Goal: Task Accomplishment & Management: Manage account settings

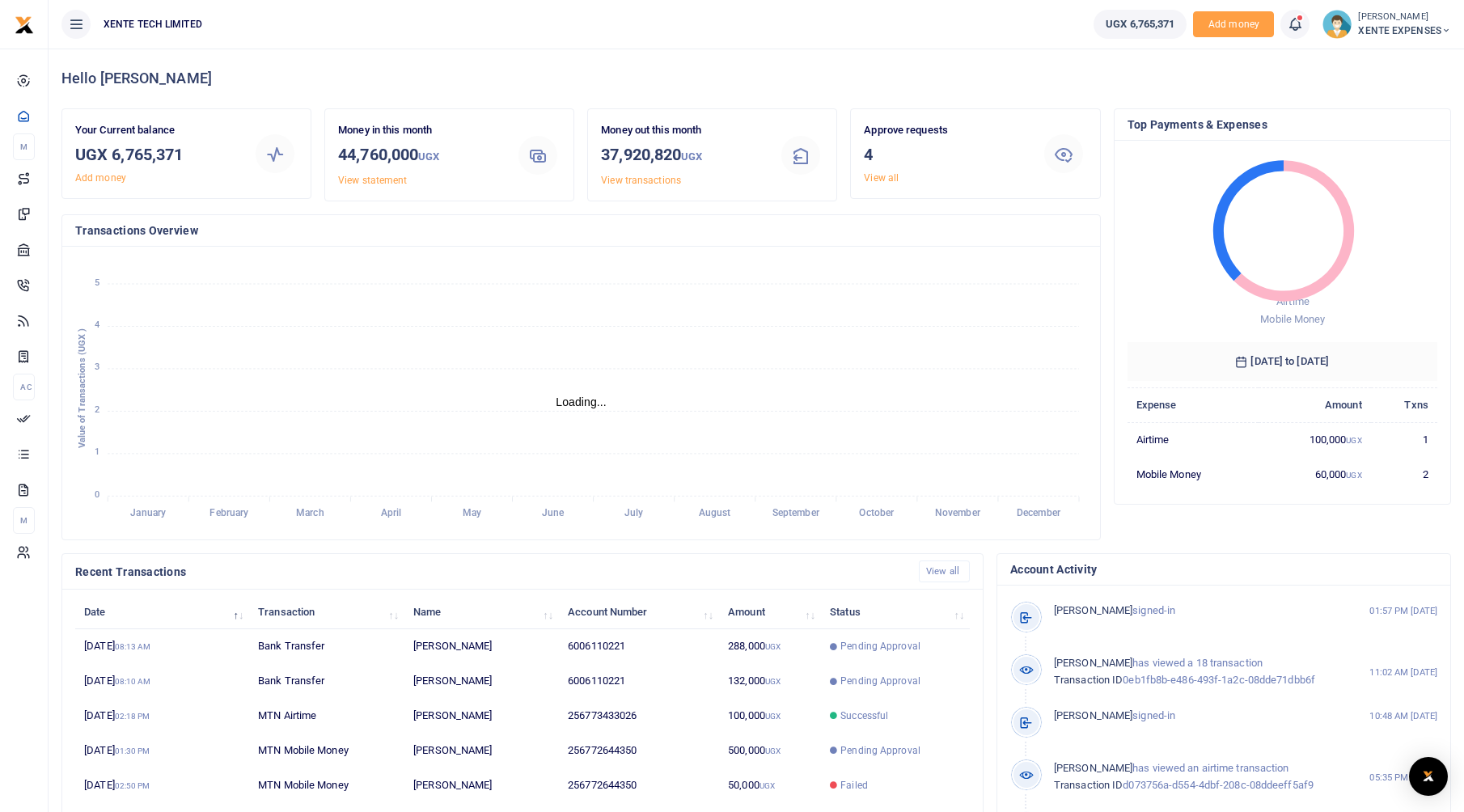
scroll to position [13, 13]
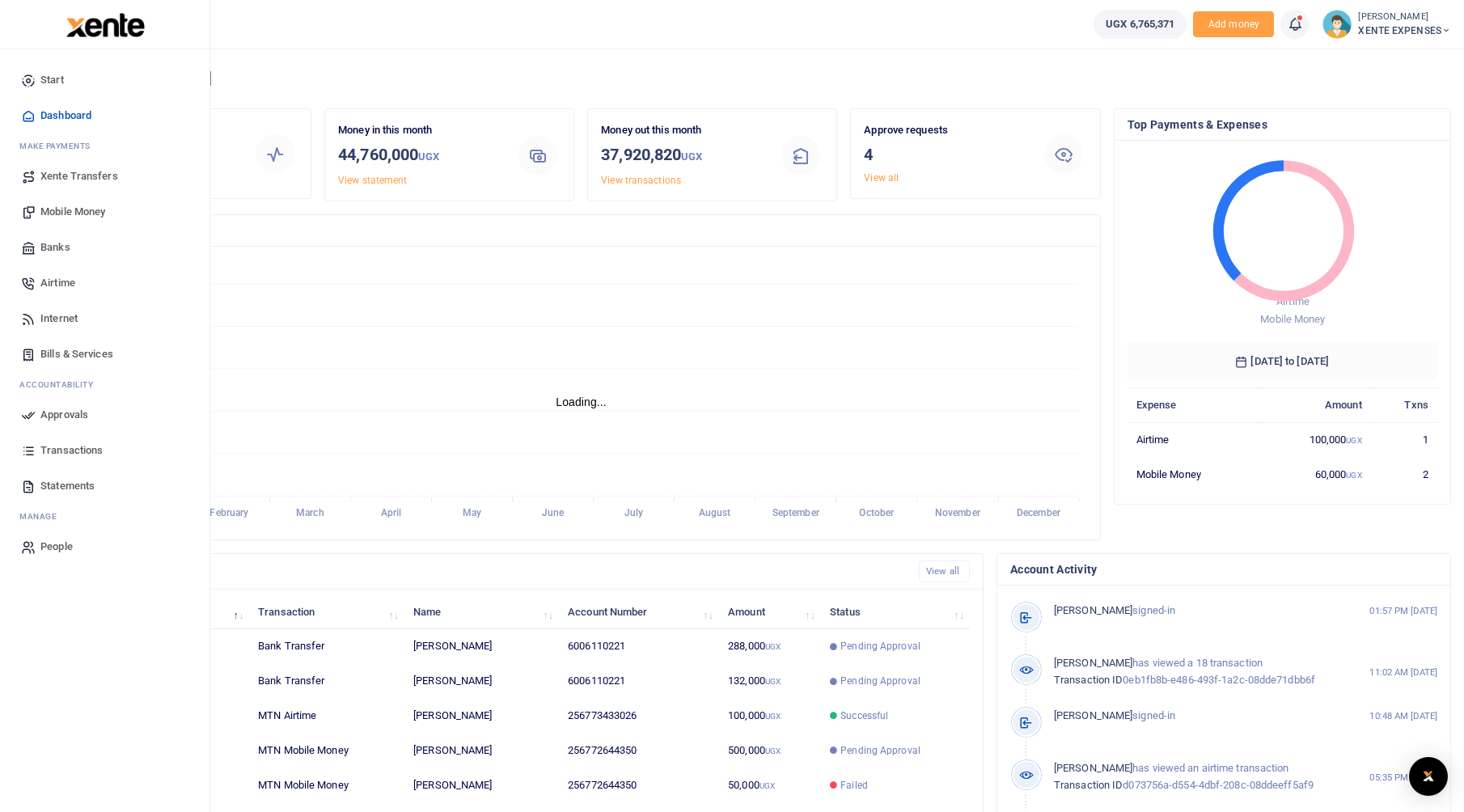
click at [54, 449] on span "Transactions" at bounding box center [72, 450] width 63 height 16
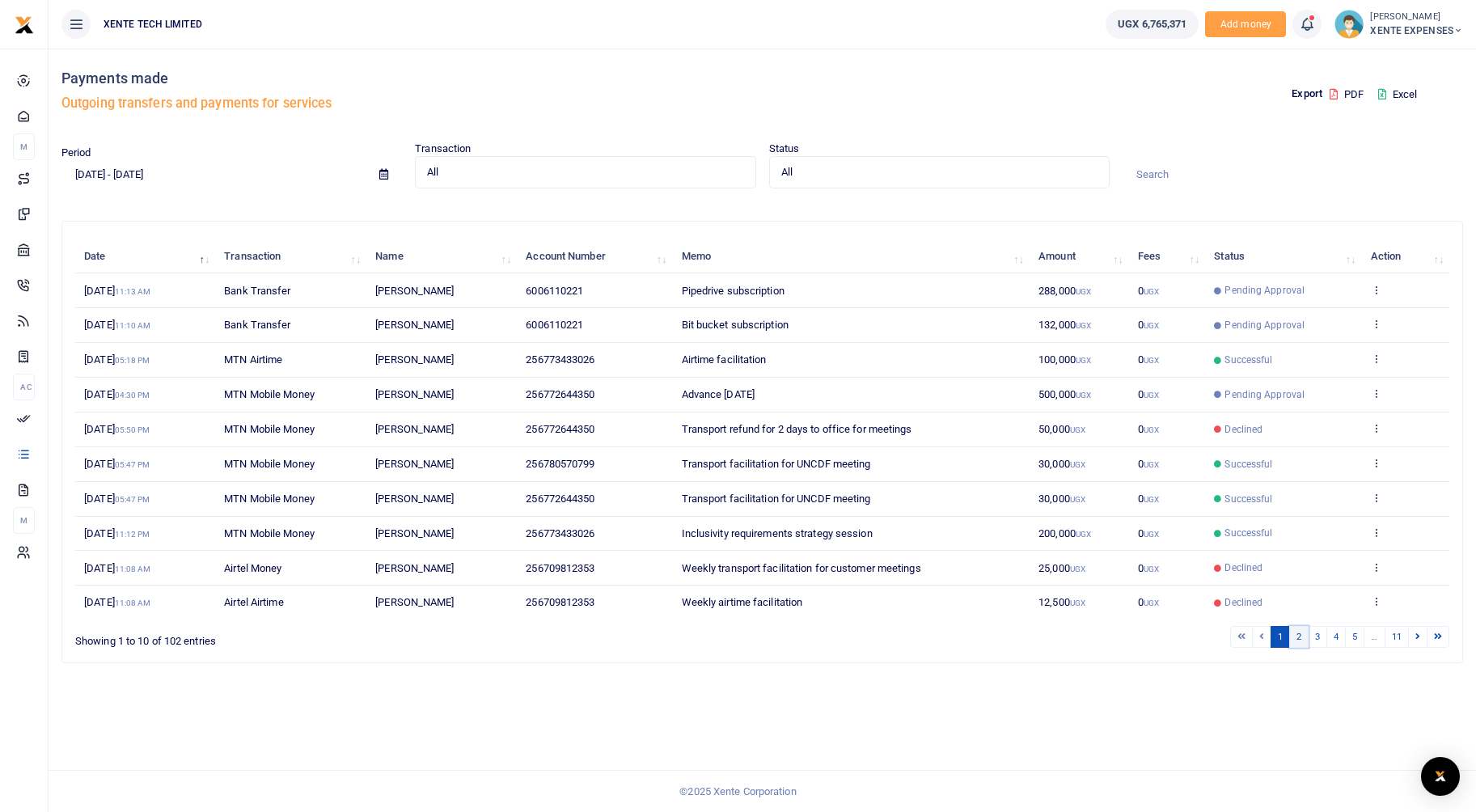
click at [1302, 646] on link "2" at bounding box center [1299, 637] width 19 height 22
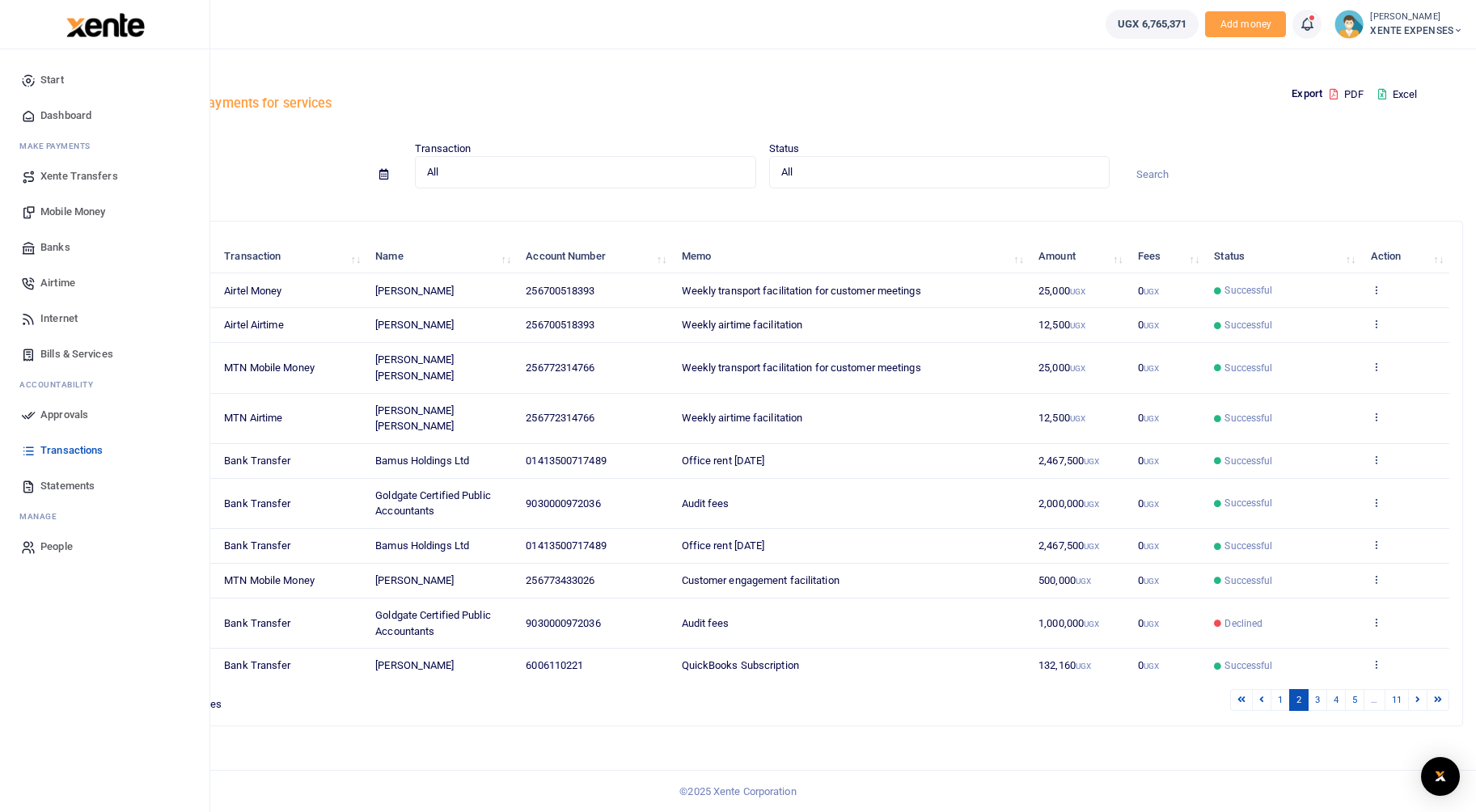
click at [60, 423] on link "Approvals" at bounding box center [105, 415] width 183 height 36
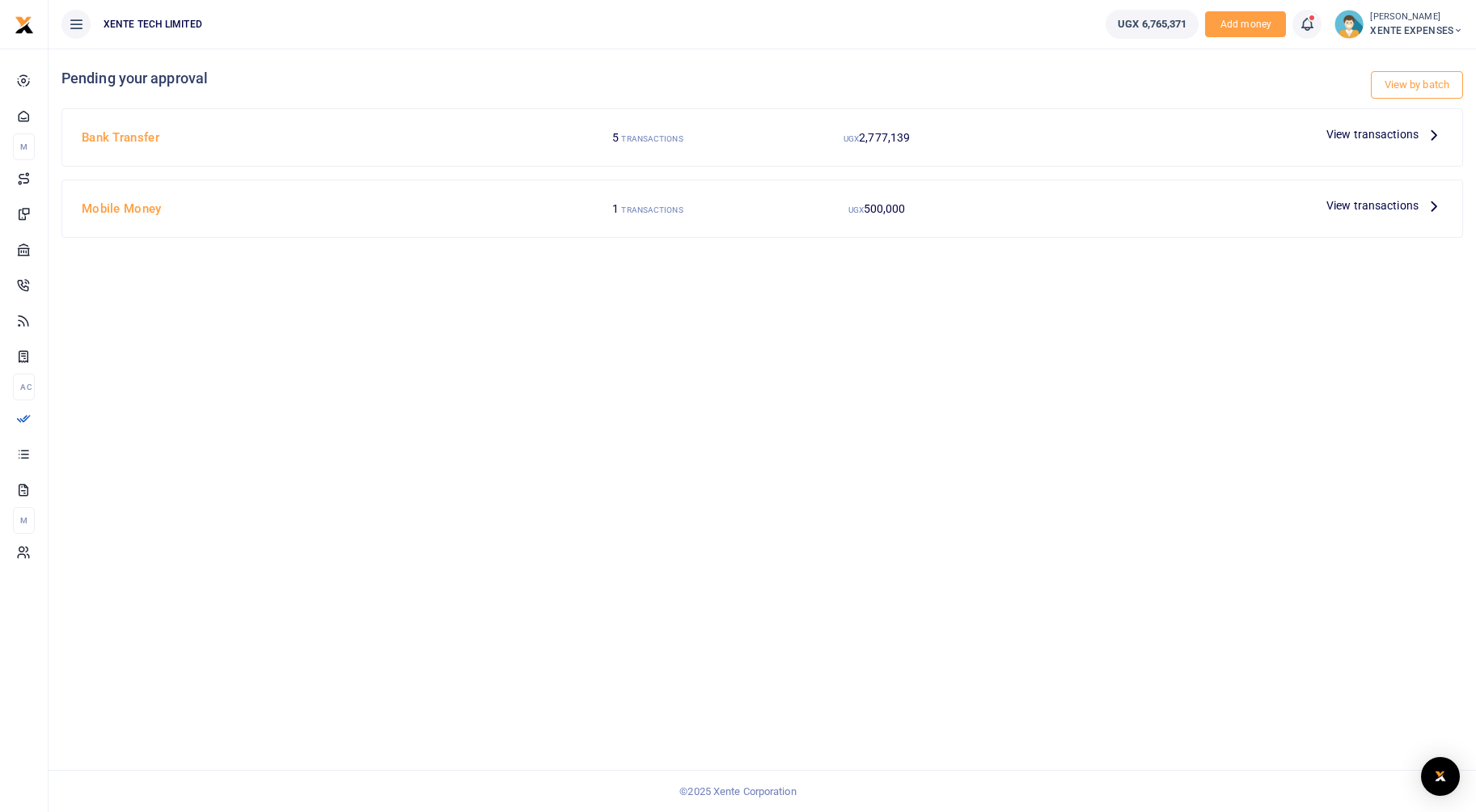
click at [1411, 131] on span "View transactions" at bounding box center [1372, 135] width 93 height 18
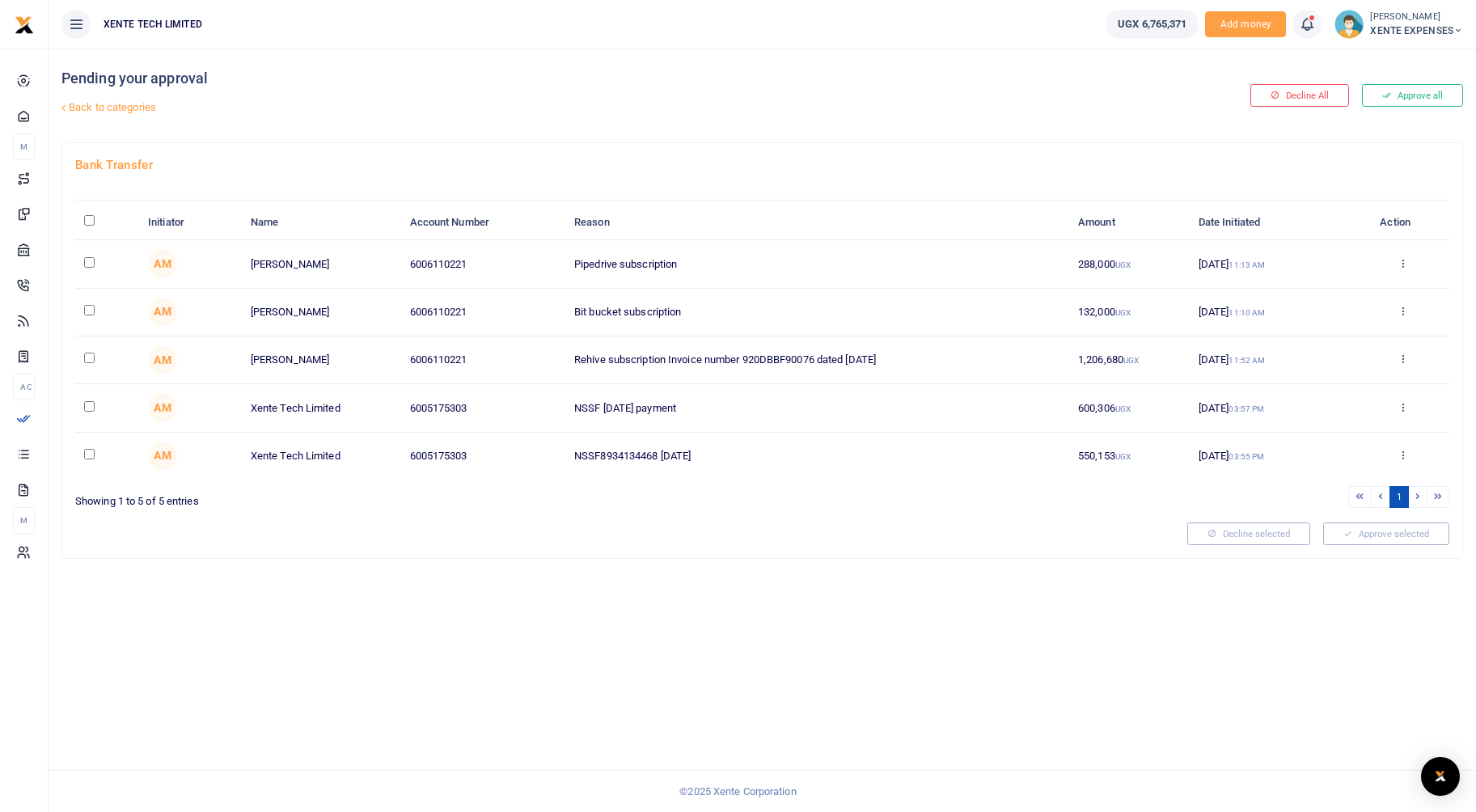
click at [89, 110] on link "Back to categories" at bounding box center [525, 108] width 935 height 28
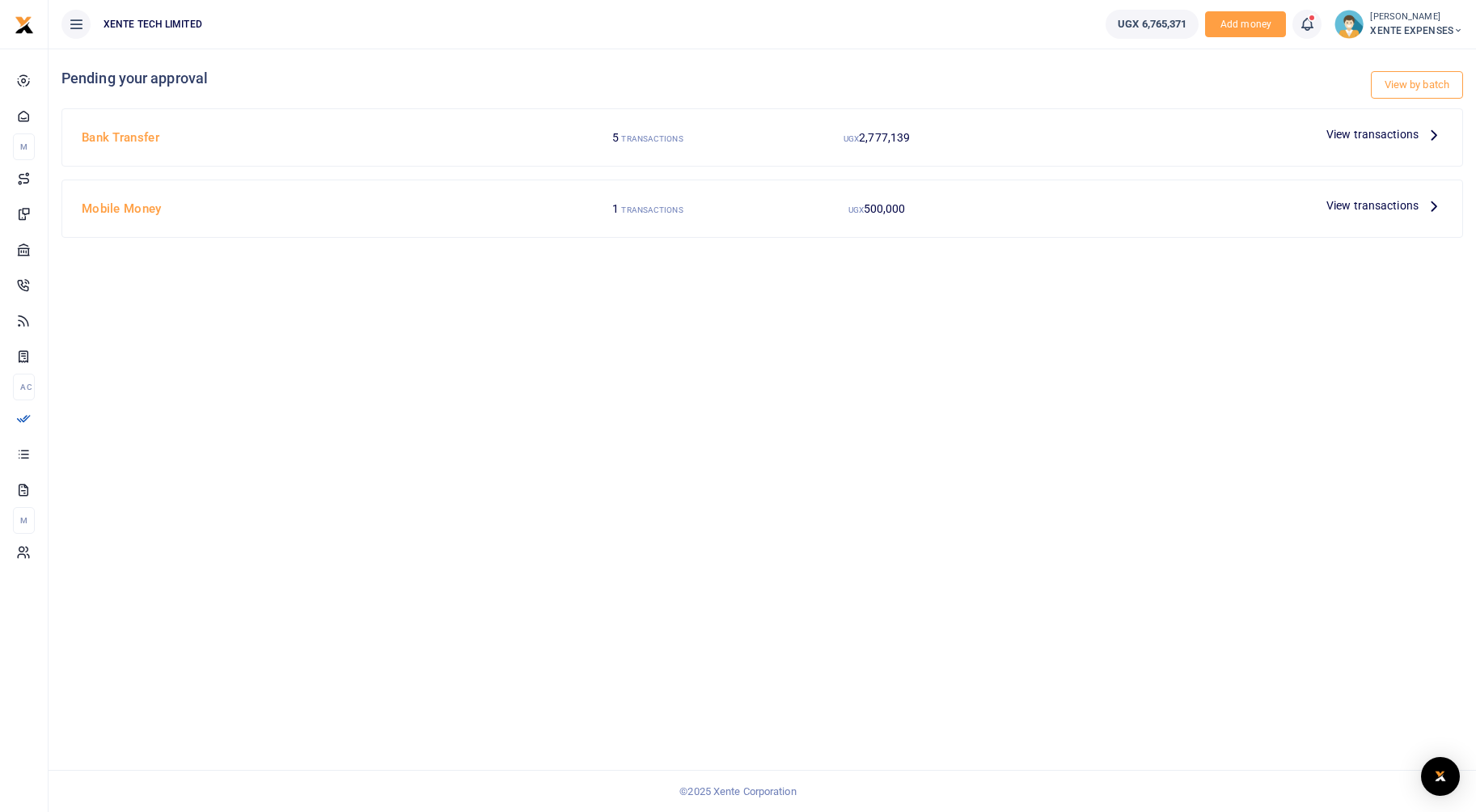
click at [1378, 204] on span "View transactions" at bounding box center [1372, 205] width 93 height 18
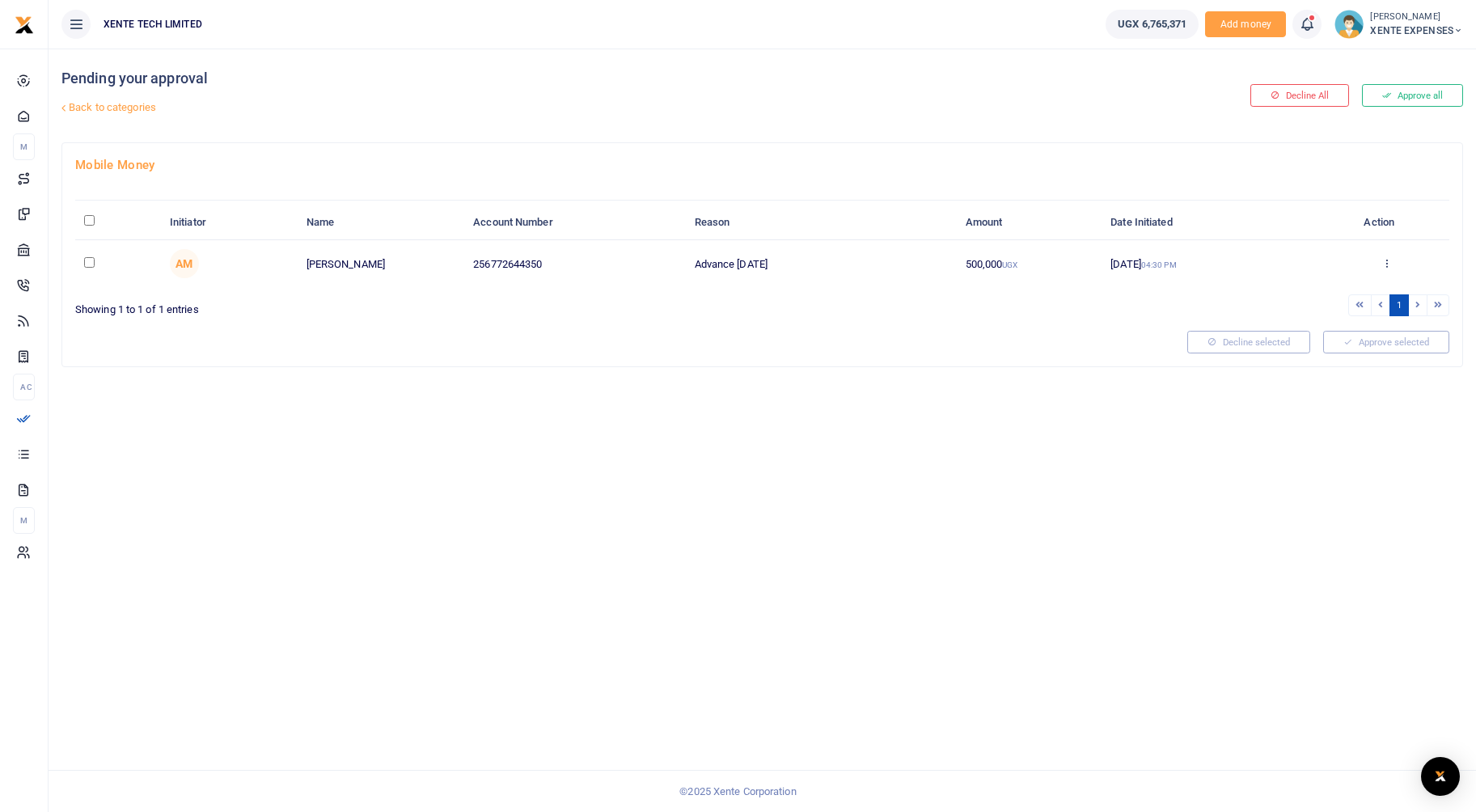
click at [92, 217] on input "\a \a : activate to sort column descending" at bounding box center [89, 220] width 11 height 11
checkbox input "true"
click at [1384, 334] on button "Approve selected (1)" at bounding box center [1381, 342] width 138 height 23
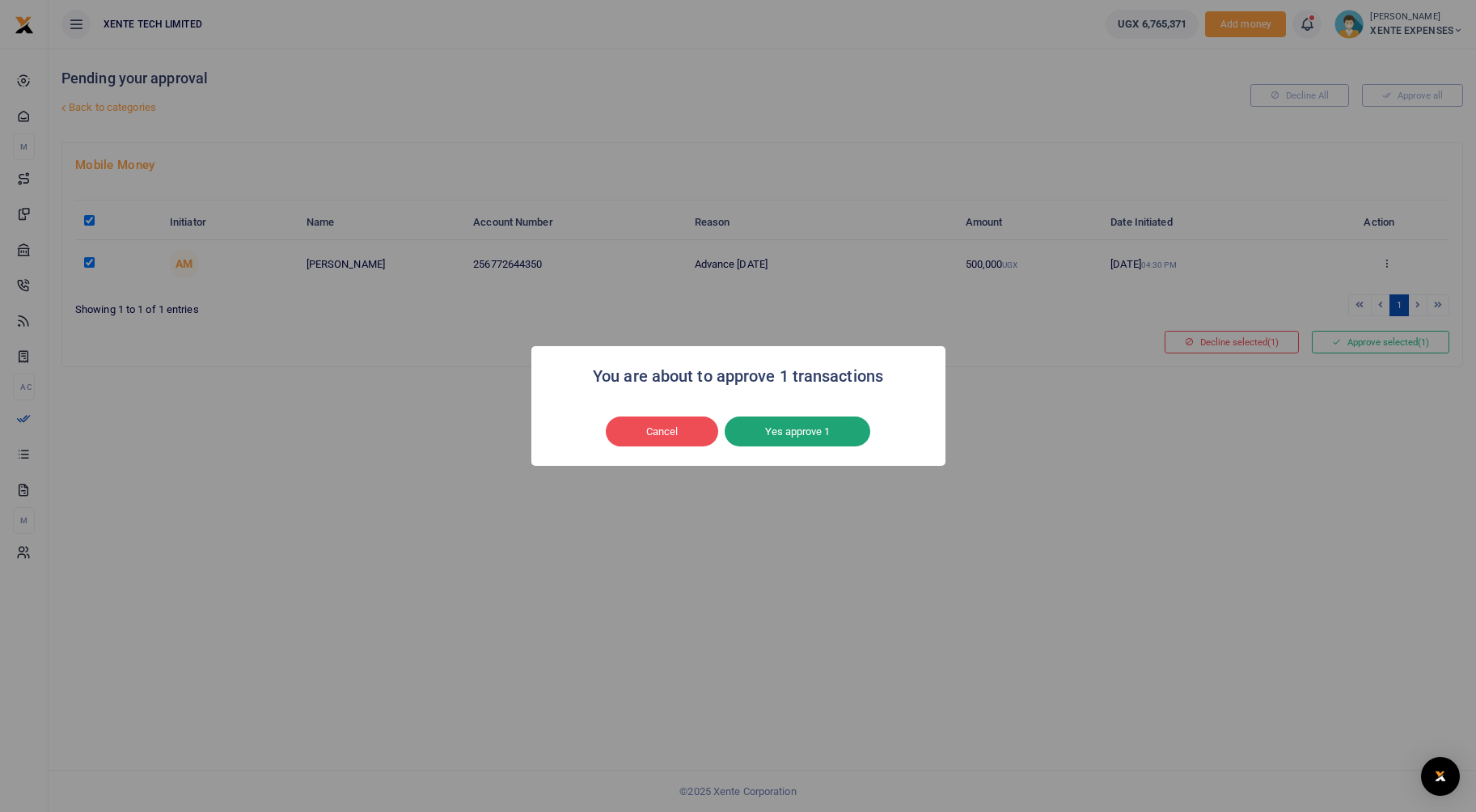
click at [787, 420] on button "Yes approve 1" at bounding box center [797, 431] width 146 height 31
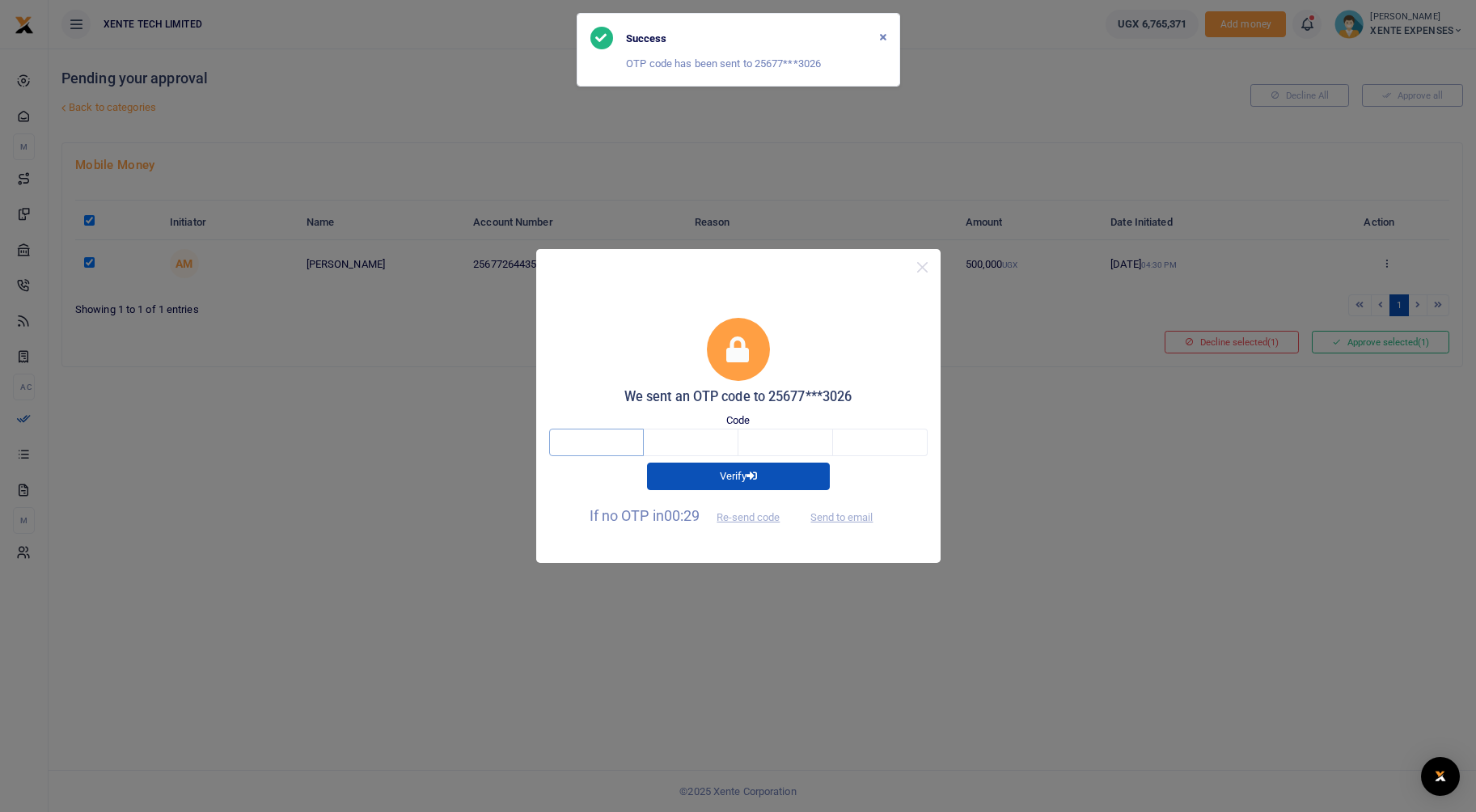
click at [587, 436] on input "text" at bounding box center [596, 442] width 95 height 28
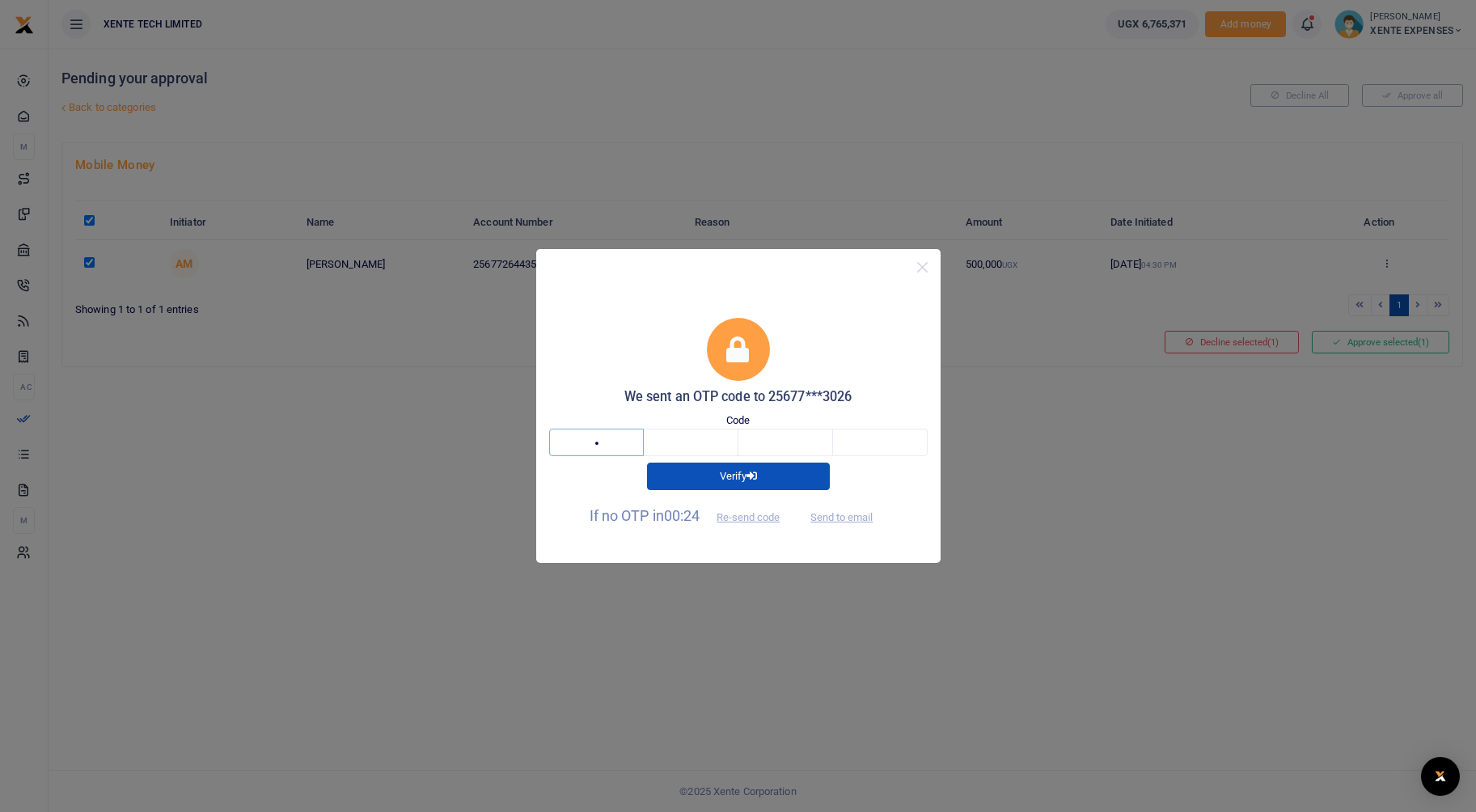
type input "4"
type input "9"
type input "4"
type input "6"
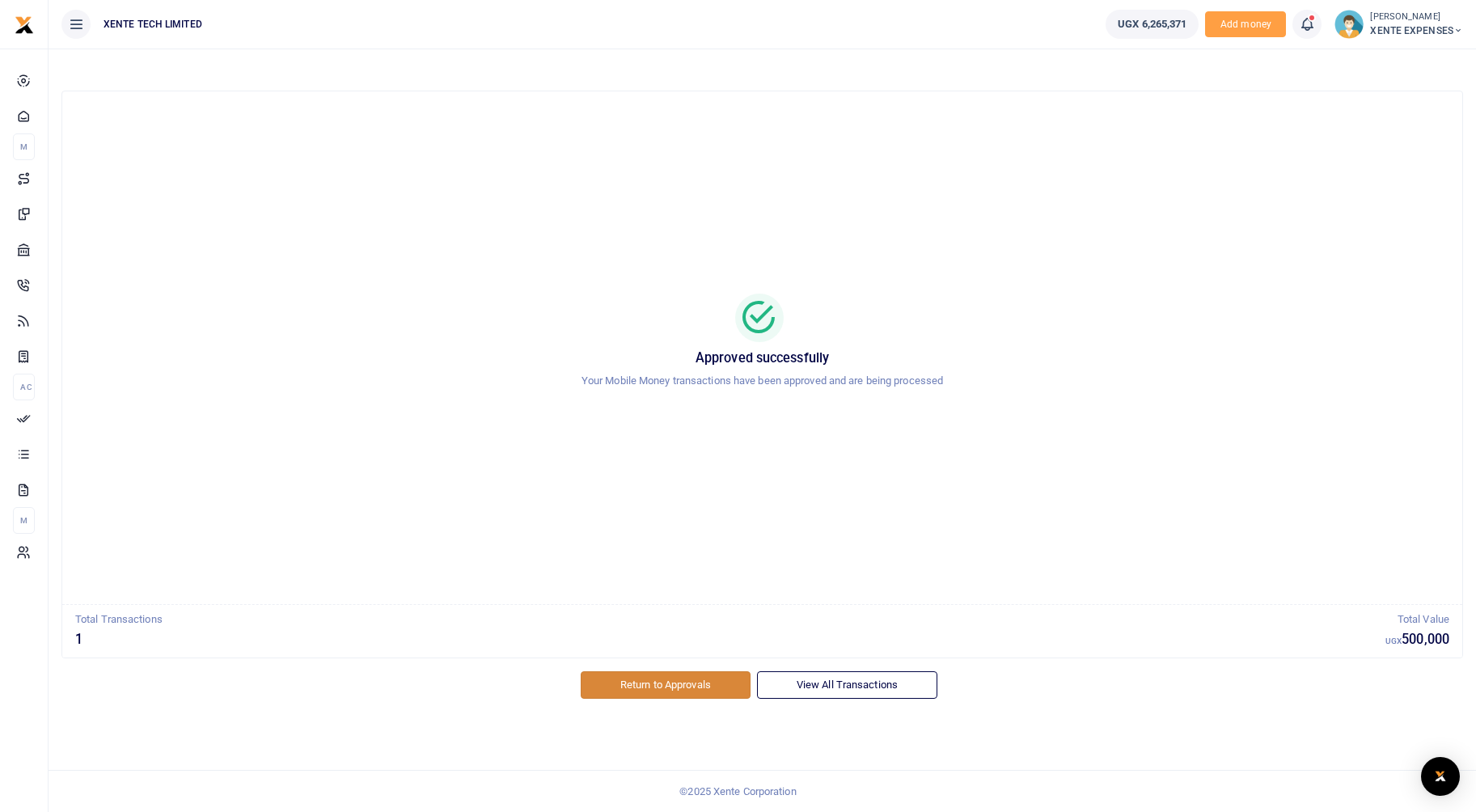
drag, startPoint x: 781, startPoint y: 588, endPoint x: 647, endPoint y: 680, distance: 162.5
click at [647, 680] on link "Return to Approvals" at bounding box center [666, 685] width 169 height 28
click at [669, 692] on link "Return to Approvals" at bounding box center [666, 685] width 169 height 28
